Goal: Task Accomplishment & Management: Manage account settings

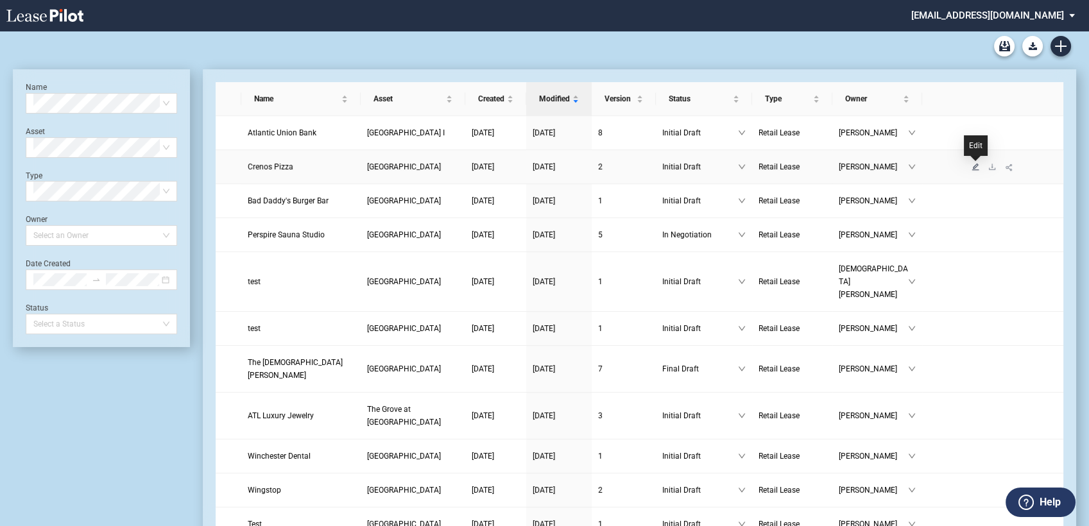
click at [975, 165] on icon "edit" at bounding box center [975, 166] width 7 height 7
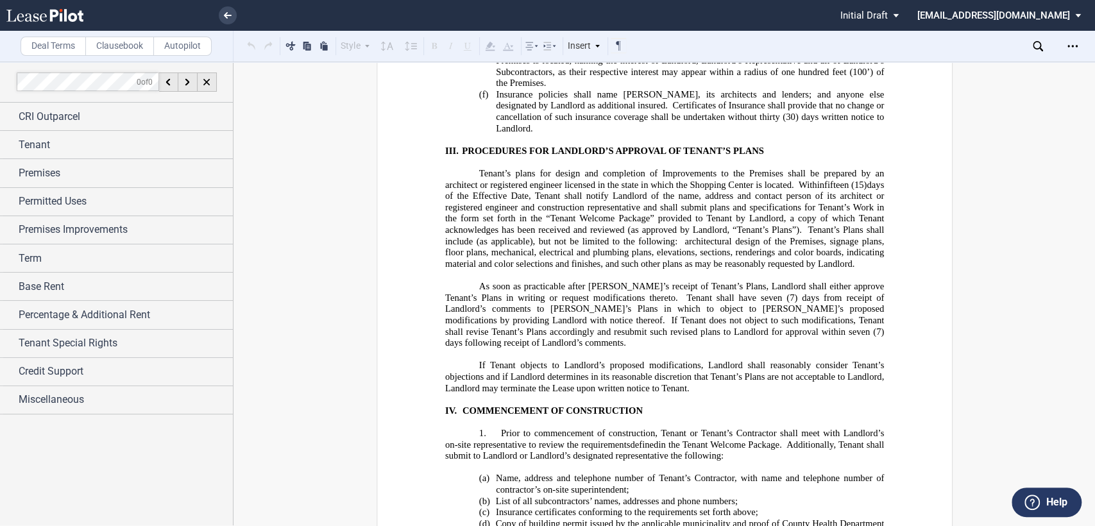
scroll to position [22817, 0]
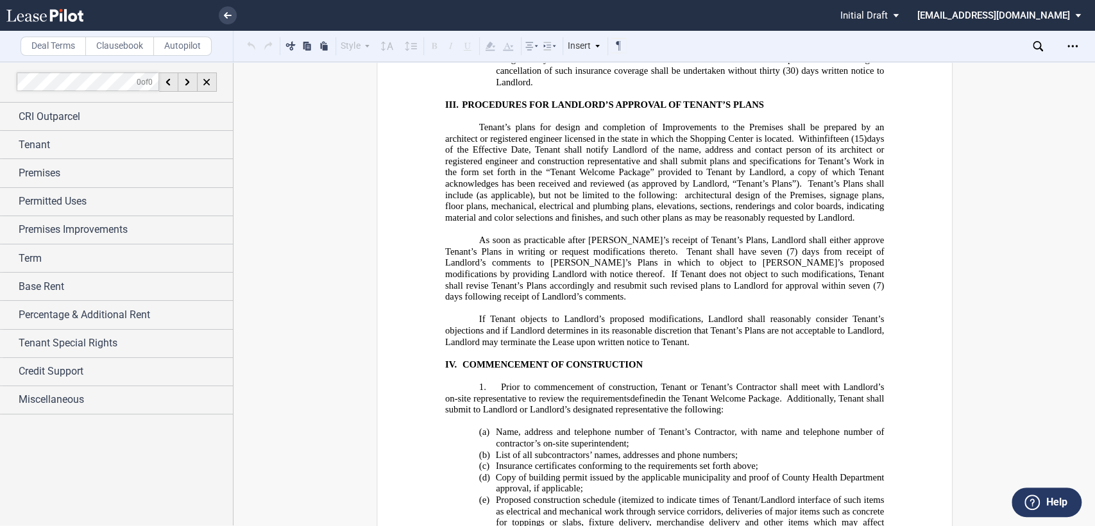
drag, startPoint x: 477, startPoint y: 182, endPoint x: 510, endPoint y: 184, distance: 32.8
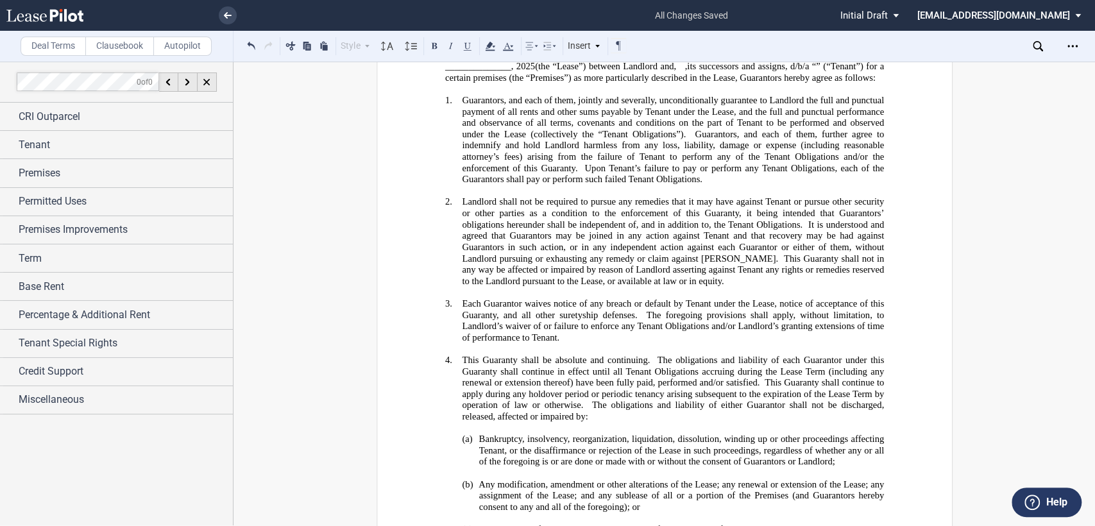
scroll to position [30585, 0]
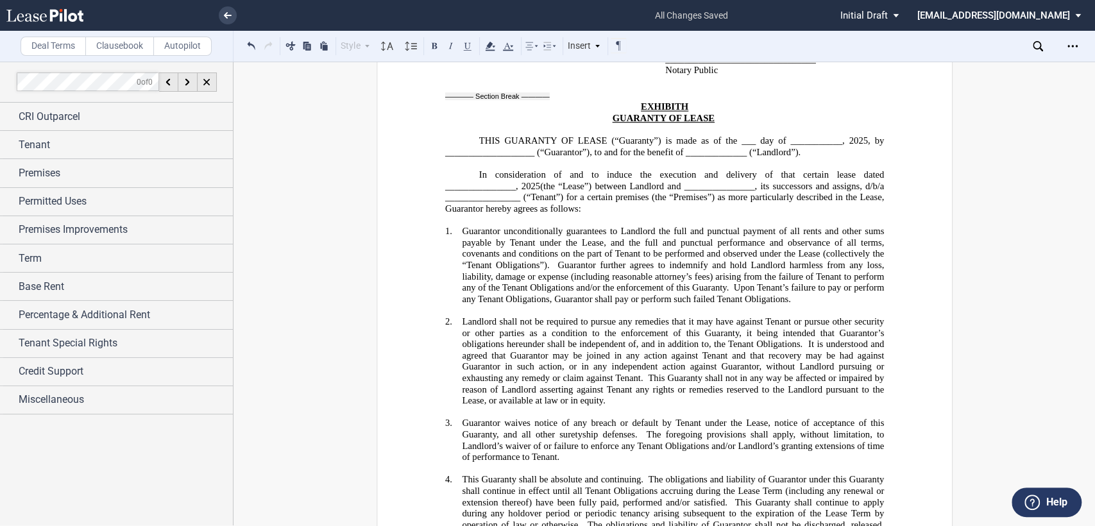
scroll to position [28945, 0]
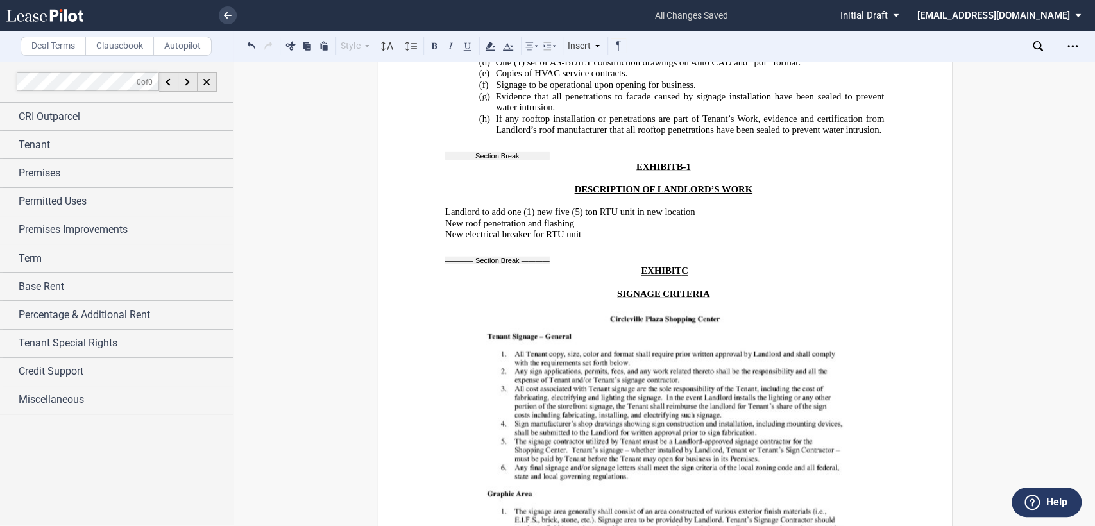
scroll to position [24025, 0]
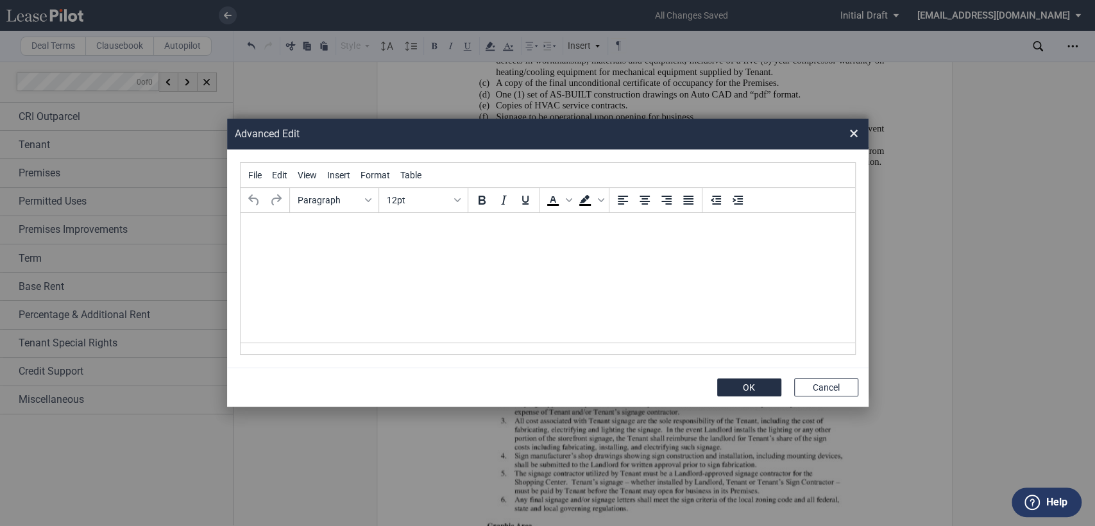
scroll to position [0, 0]
paste body "Rich Text Area. Press ALT-0 for help."
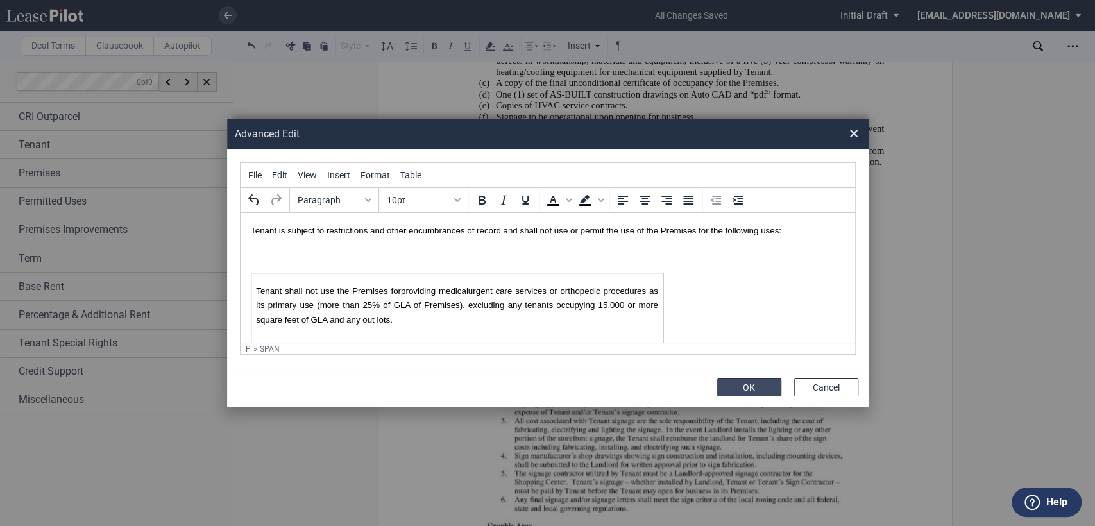
click at [753, 391] on button "OK" at bounding box center [749, 388] width 64 height 18
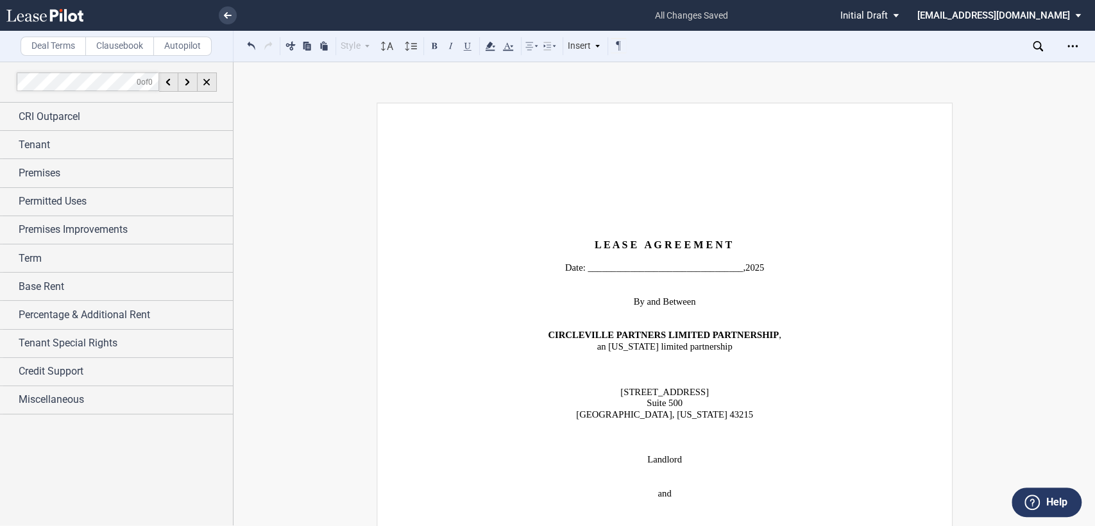
scroll to position [427, 0]
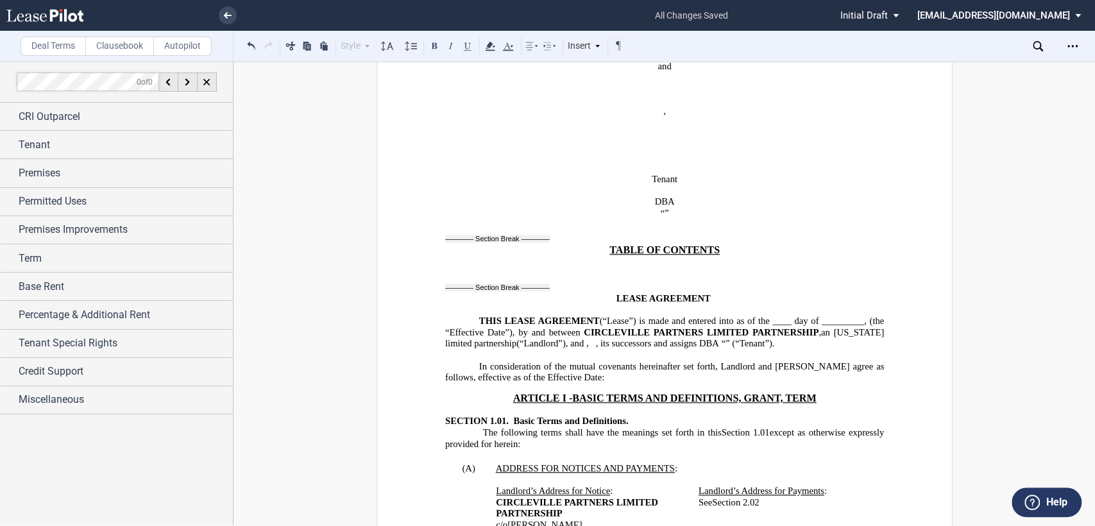
click at [831, 316] on span "day of _________," at bounding box center [831, 321] width 72 height 11
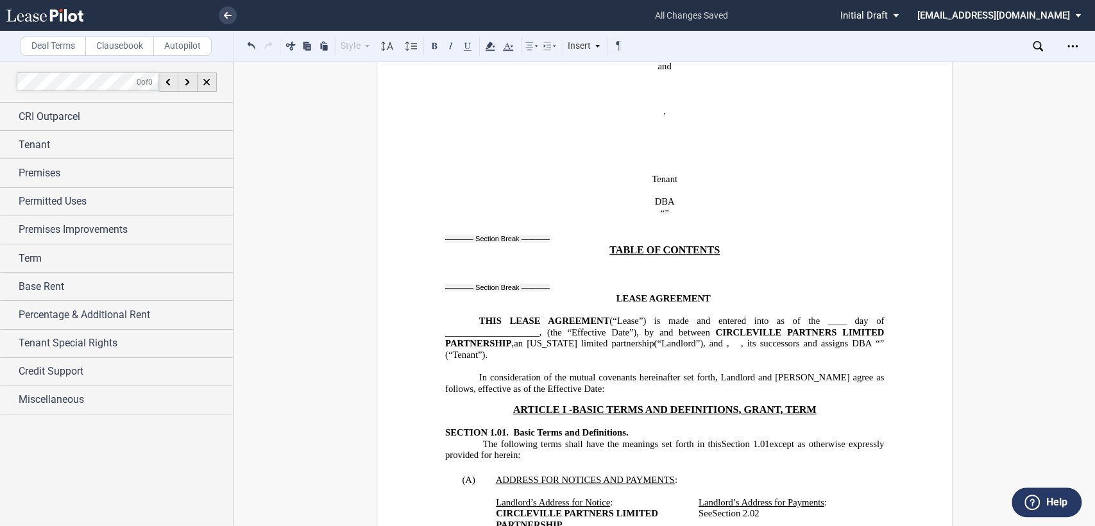
click at [832, 316] on span "(“Lease”) is made and entered into as of the ____" at bounding box center [728, 321] width 237 height 11
click at [760, 338] on span "successors and assigns DBA" at bounding box center [816, 343] width 112 height 11
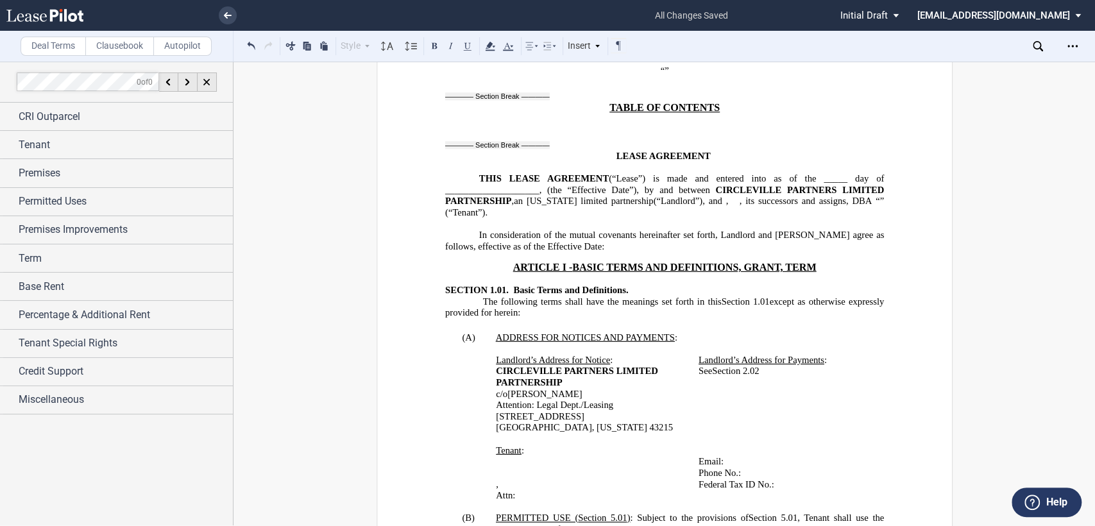
scroll to position [713, 0]
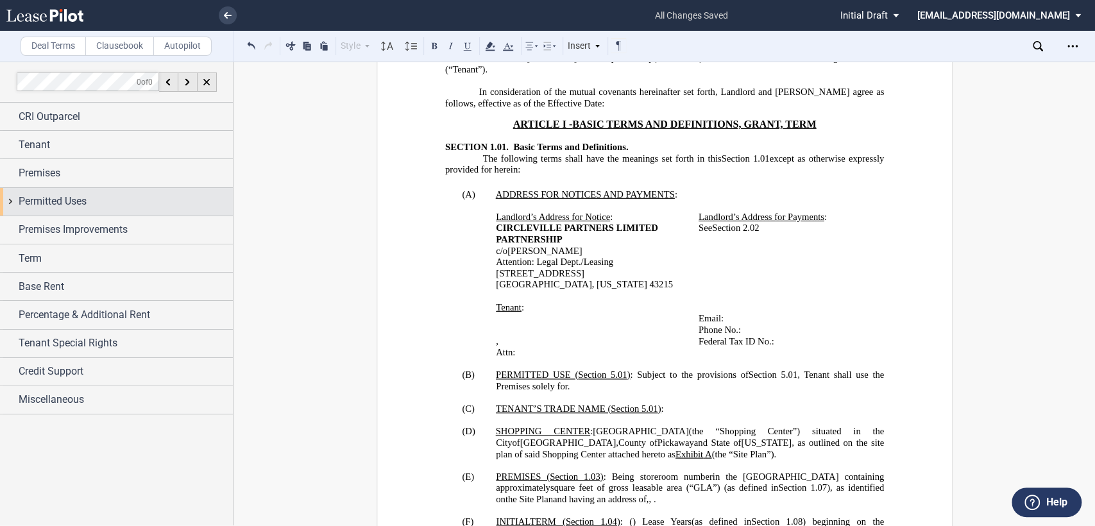
click at [10, 200] on div "Permitted Uses" at bounding box center [116, 202] width 233 height 28
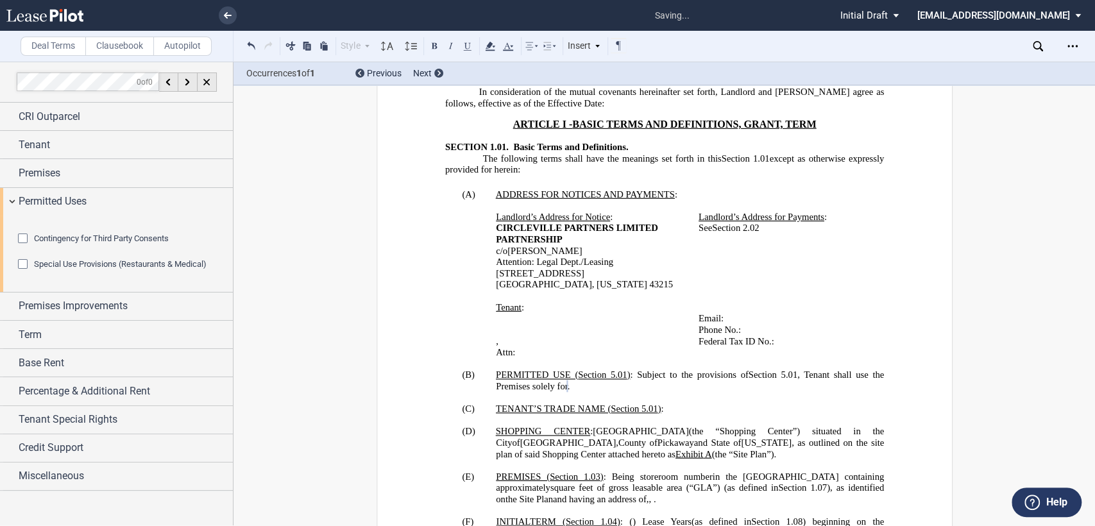
click at [750, 370] on p "(B) PERMITTED USE ( ﻿ Section 5.01 ﻿ ) : Subject to the provisions of ﻿ Section…" at bounding box center [690, 381] width 388 height 22
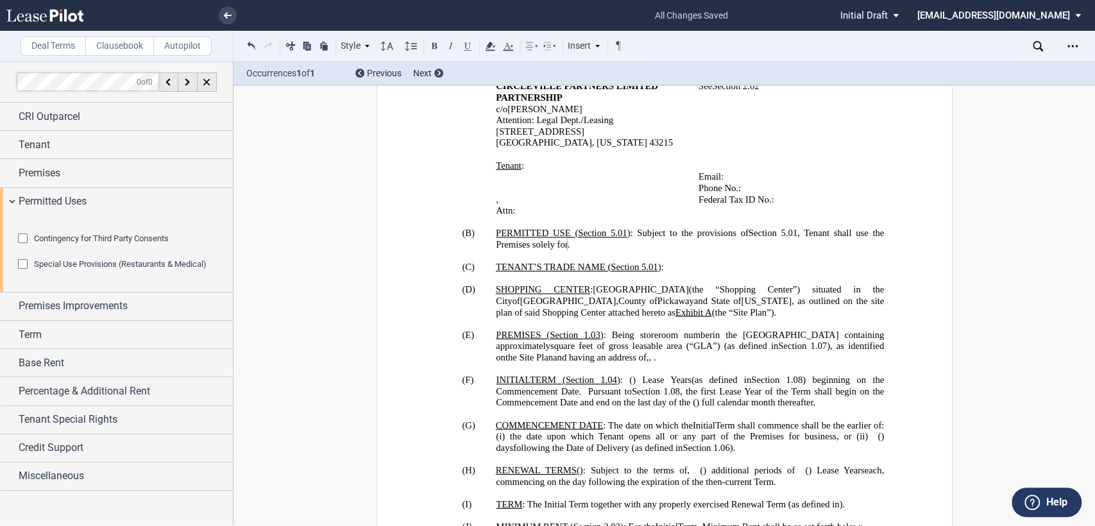
scroll to position [855, 0]
click at [741, 228] on p "(B) PERMITTED USE ( ﻿ Section 5.01 ﻿ ) : Subject to the provisions of ﻿ Section…" at bounding box center [690, 238] width 388 height 22
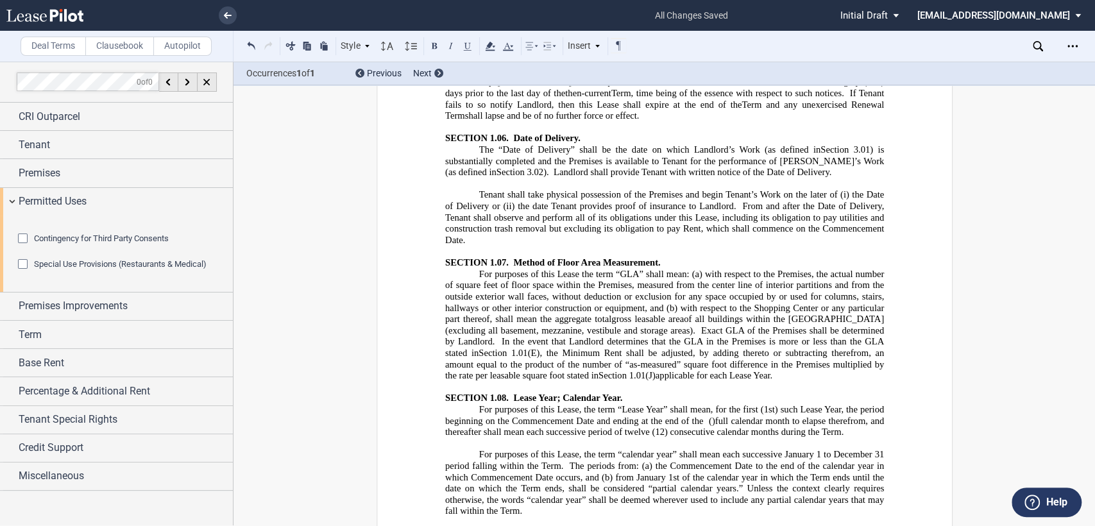
scroll to position [3066, 0]
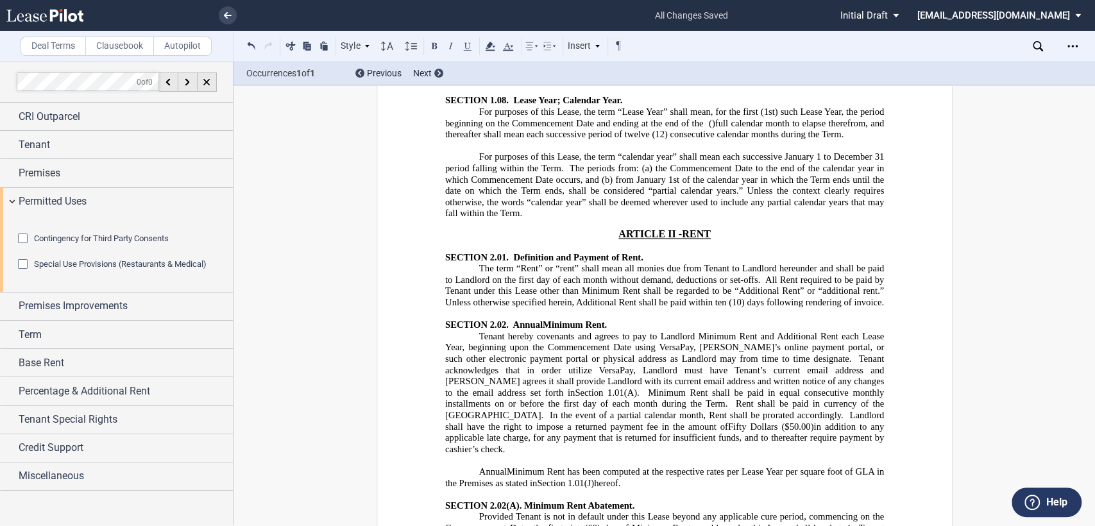
drag, startPoint x: 994, startPoint y: 227, endPoint x: 1088, endPoint y: 173, distance: 108.7
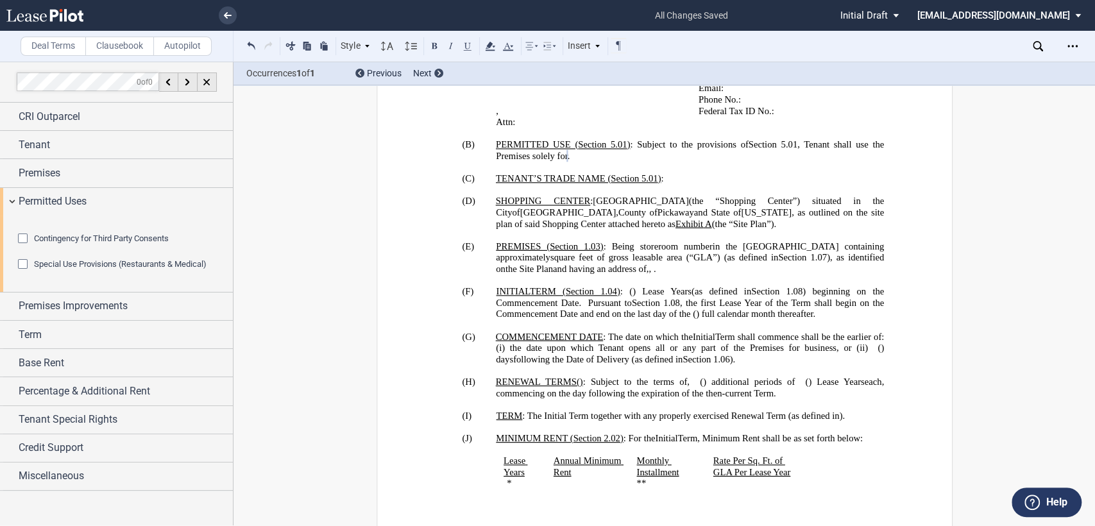
scroll to position [0, 0]
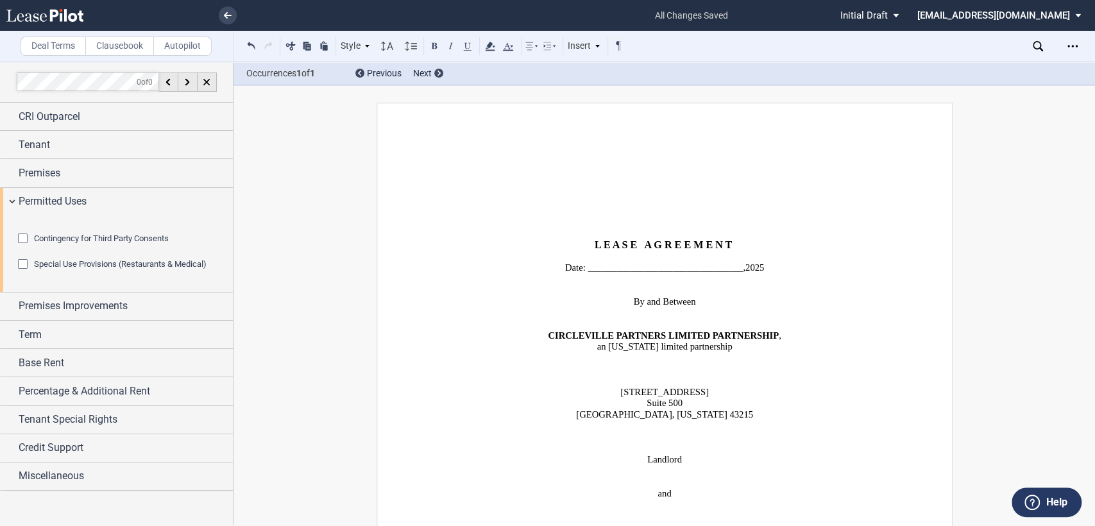
click at [576, 245] on p "L E A S E A G R E E M E N T" at bounding box center [664, 245] width 439 height 12
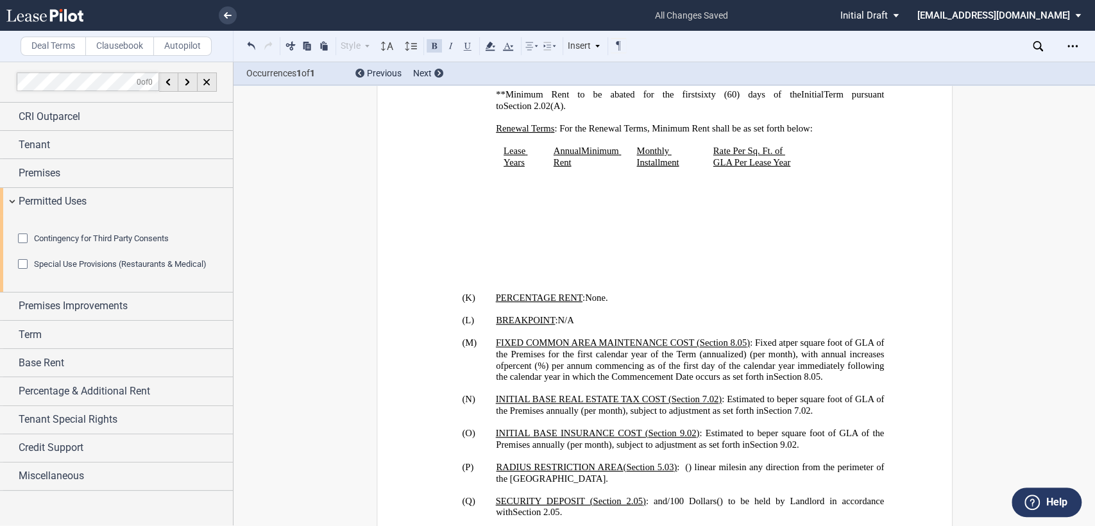
scroll to position [1853, 0]
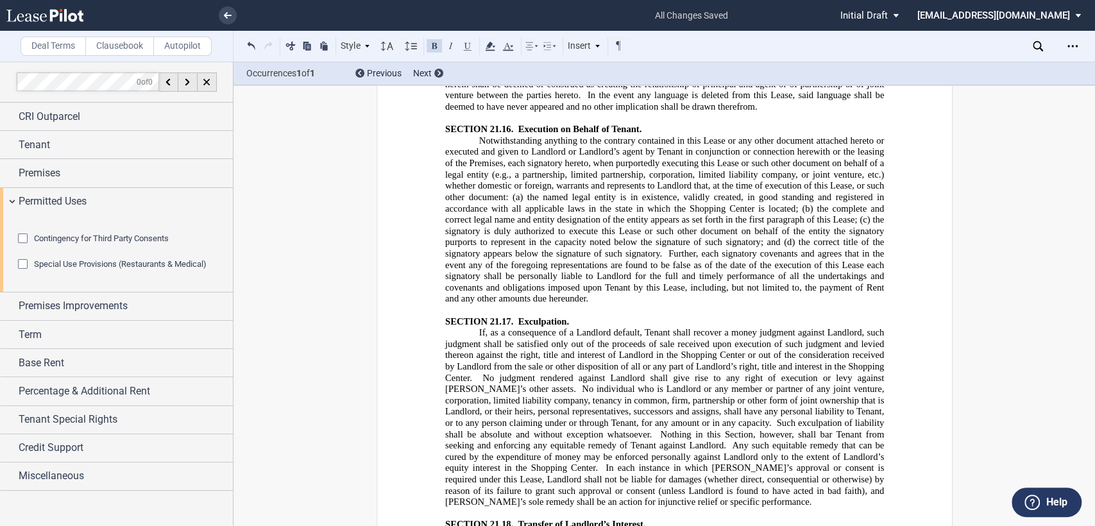
scroll to position [17757, 0]
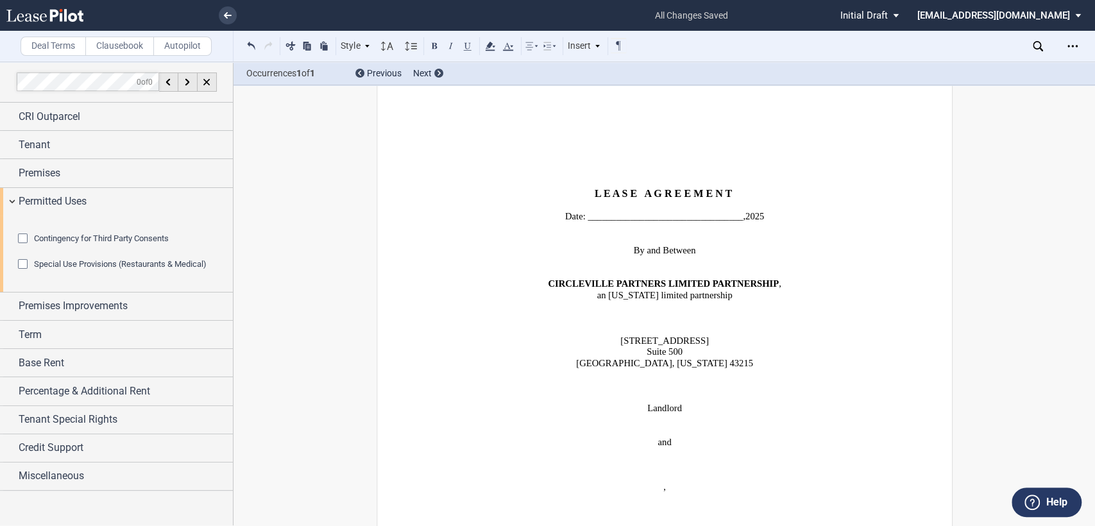
scroll to position [0, 0]
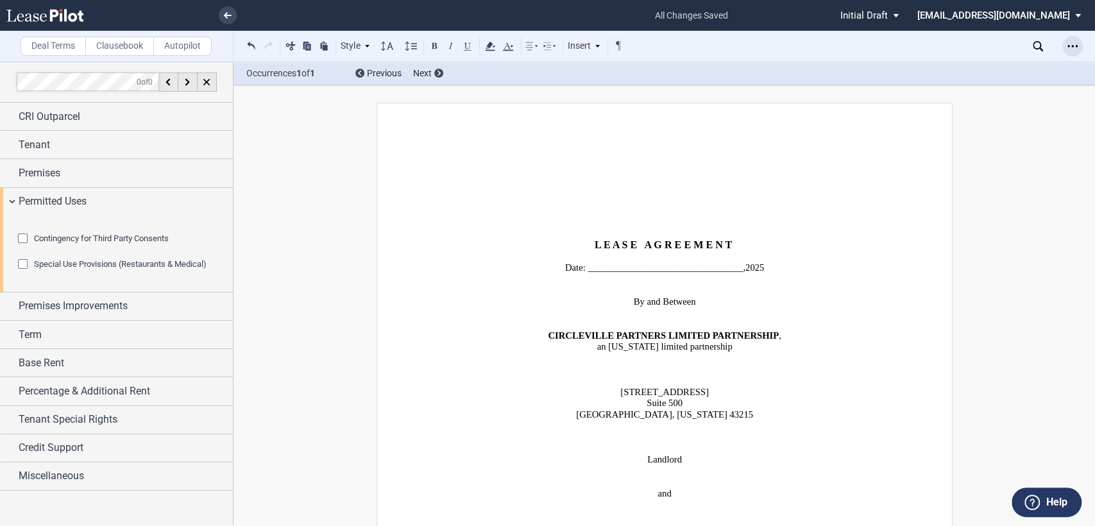
click at [1074, 47] on icon "Open Lease options menu" at bounding box center [1073, 46] width 10 height 10
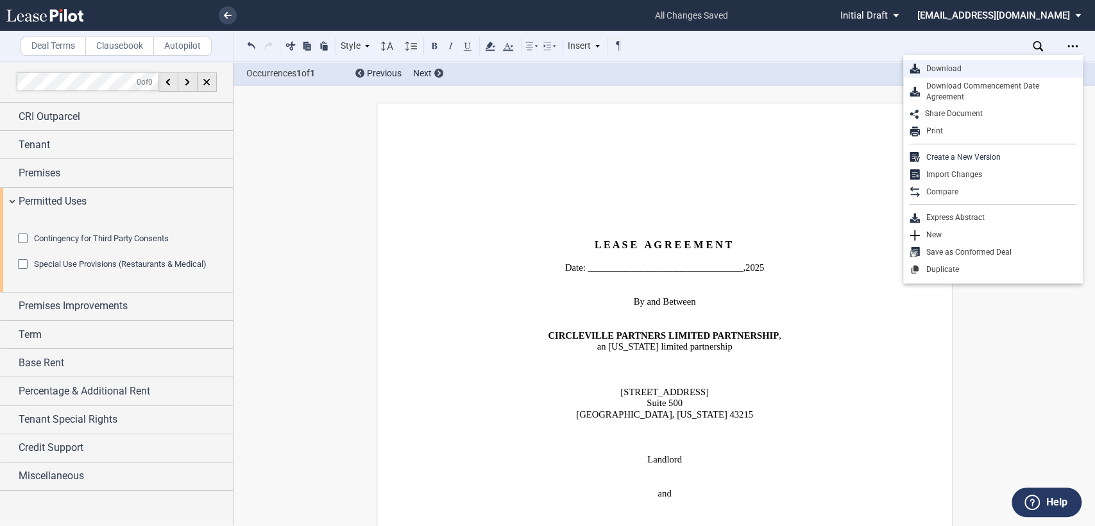
click at [941, 69] on div "Download" at bounding box center [998, 69] width 157 height 11
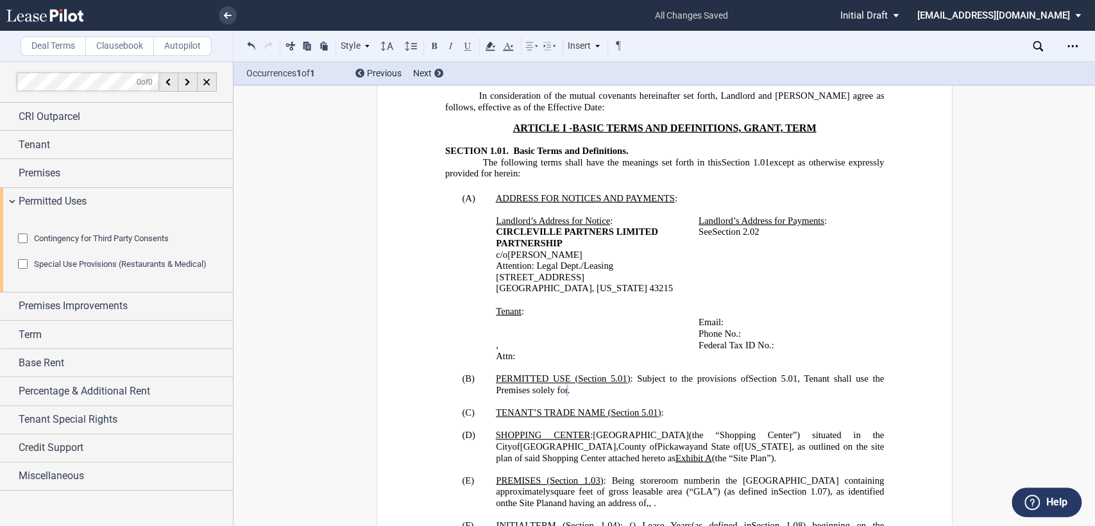
scroll to position [713, 0]
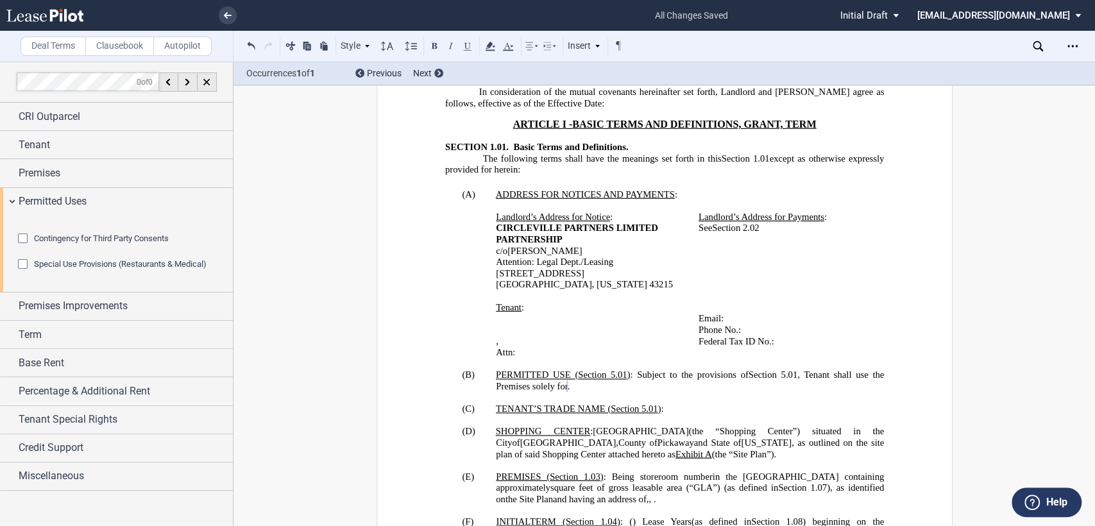
click at [1071, 42] on icon "Open Lease options menu" at bounding box center [1073, 46] width 10 height 10
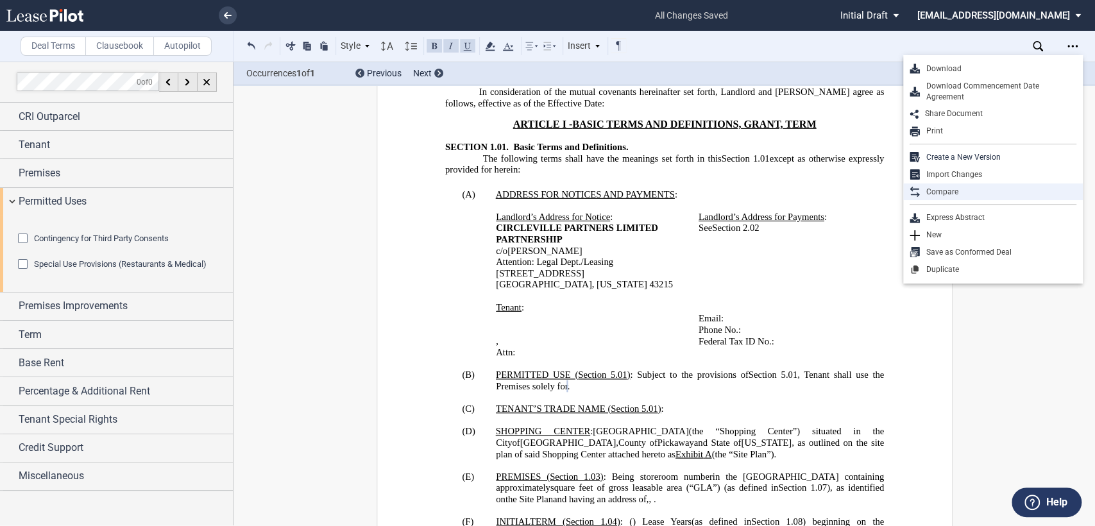
click at [932, 189] on div "Compare" at bounding box center [998, 192] width 157 height 11
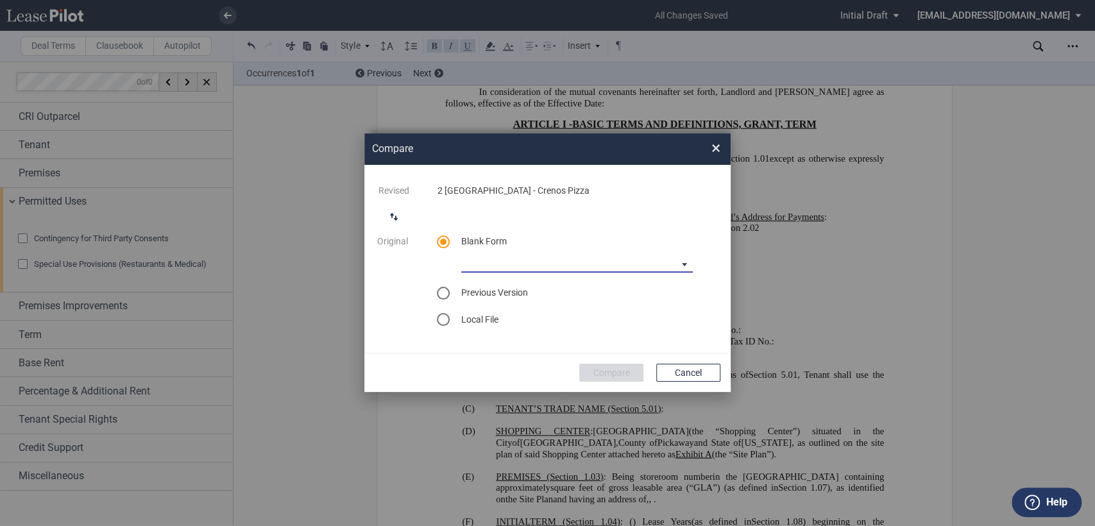
click at [506, 261] on md-select "[PERSON_NAME] [US_STATE] Lease Blank [PERSON_NAME] [US_STATE] Lease Blank [PERS…" at bounding box center [577, 262] width 232 height 19
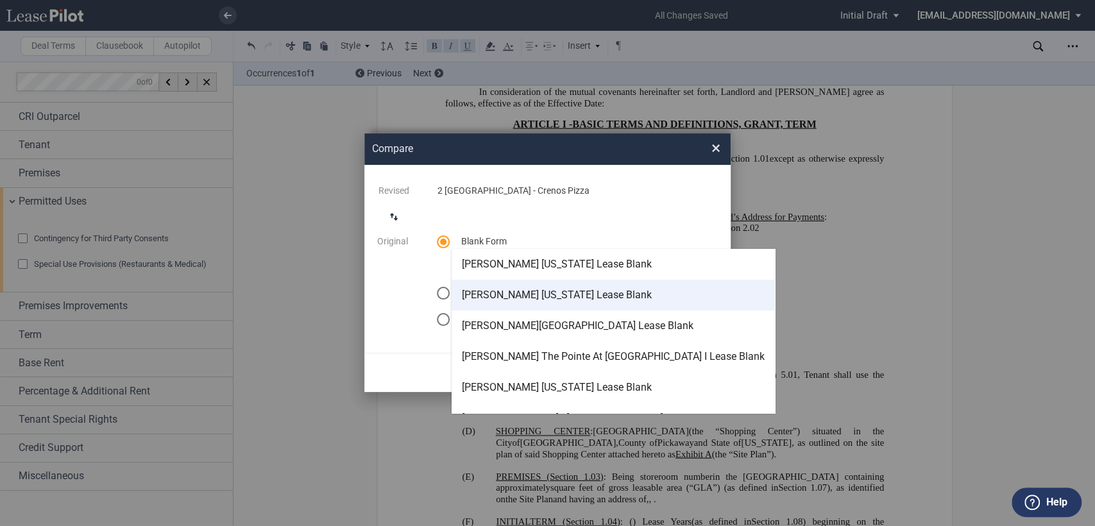
click at [509, 296] on div "[PERSON_NAME] [US_STATE] Lease Blank" at bounding box center [557, 295] width 190 height 14
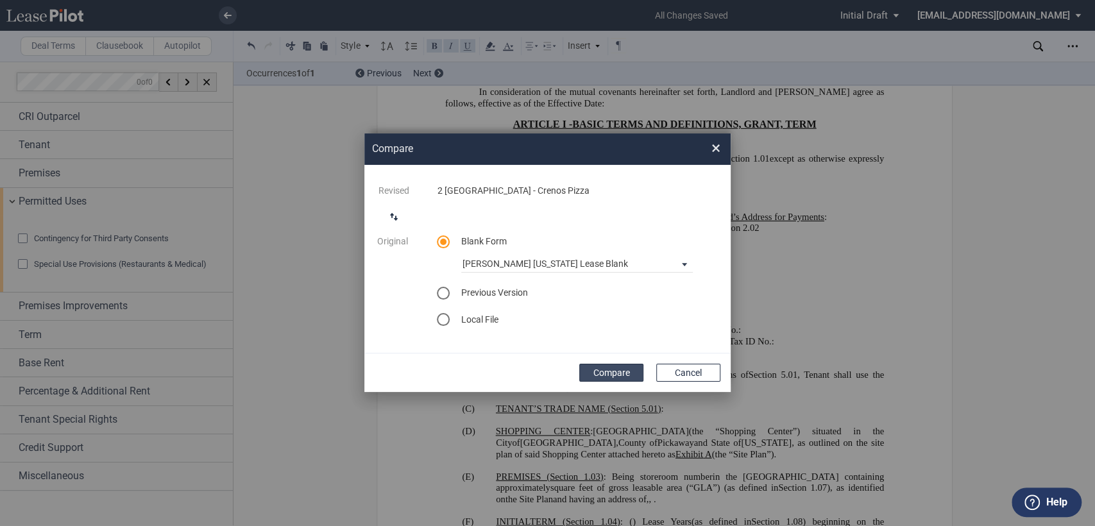
click at [603, 375] on button "Compare" at bounding box center [612, 373] width 64 height 18
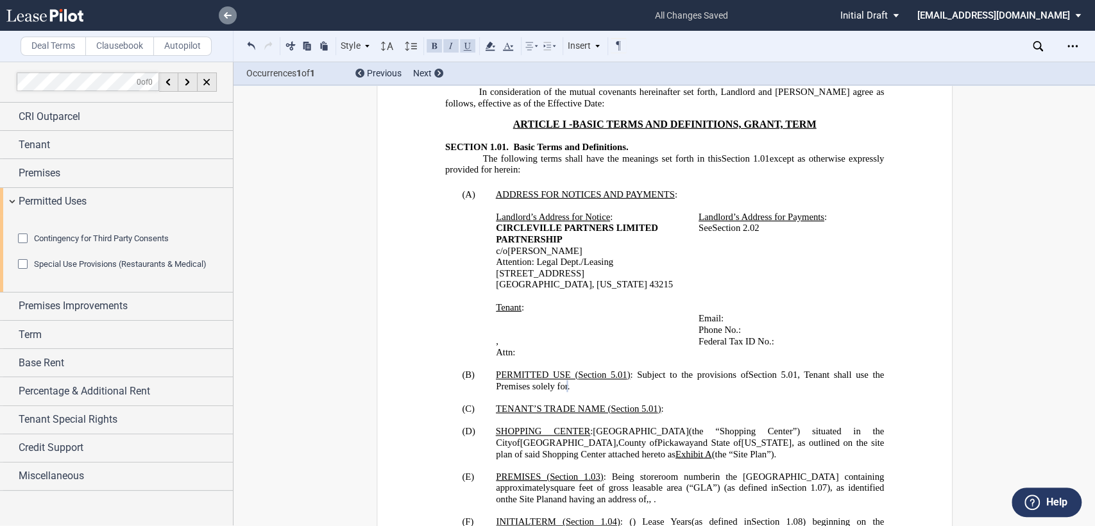
click at [228, 15] on use at bounding box center [228, 15] width 8 height 6
